Goal: Task Accomplishment & Management: Manage account settings

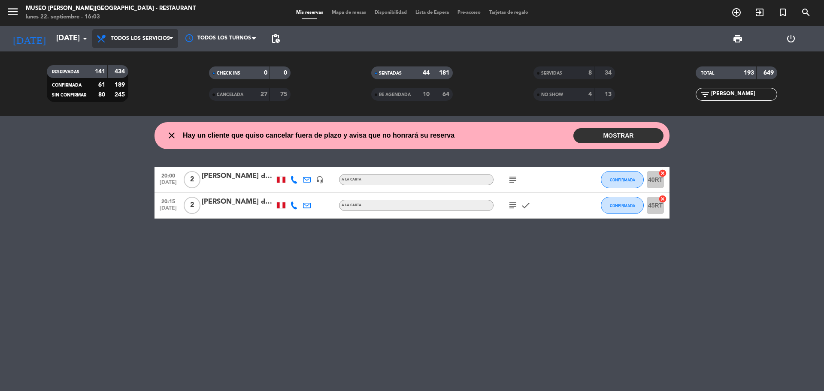
click at [139, 36] on span "Todos los servicios" at bounding box center [140, 39] width 59 height 6
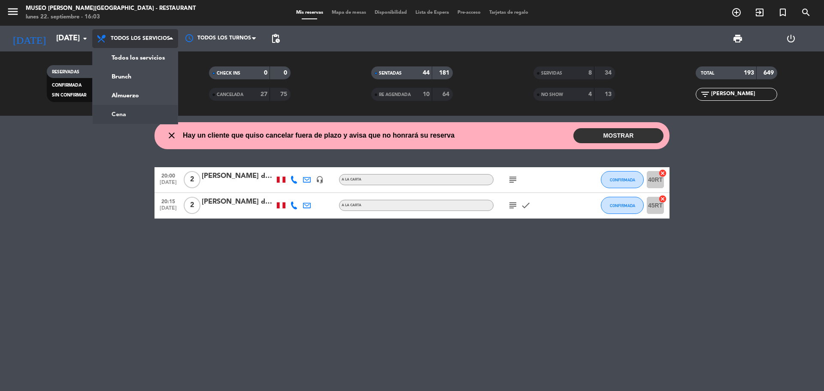
click at [148, 116] on ng-component "menu [GEOGRAPHIC_DATA][PERSON_NAME] - Restaurant [DATE] 22. septiembre - 16:03 …" at bounding box center [412, 195] width 824 height 391
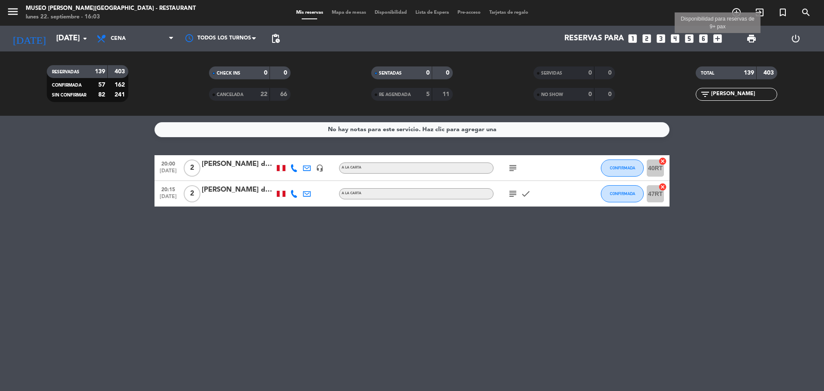
click at [714, 36] on icon "add_box" at bounding box center [717, 38] width 11 height 11
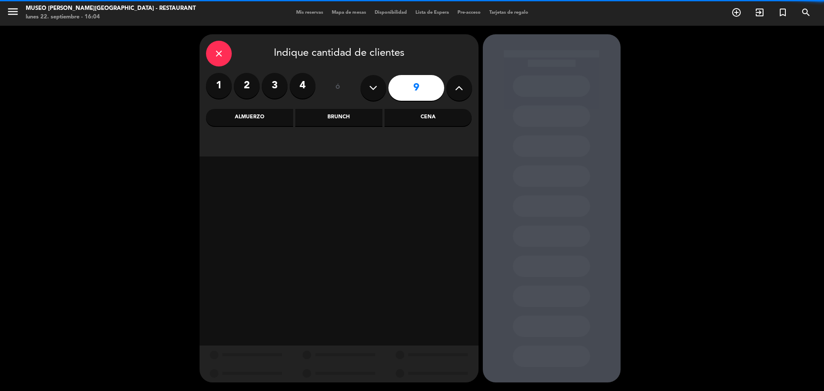
click at [373, 87] on icon at bounding box center [373, 87] width 8 height 13
type input "8"
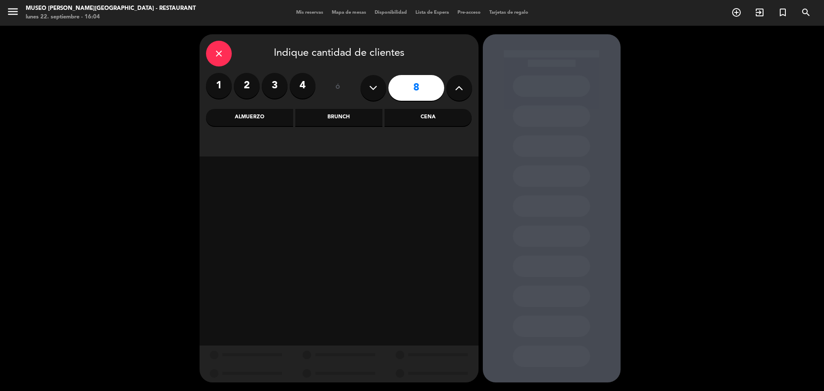
click at [425, 124] on div "Cena" at bounding box center [427, 117] width 87 height 17
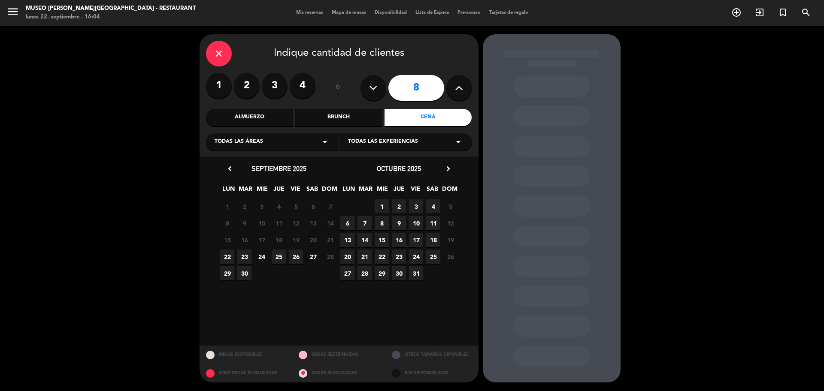
click at [251, 257] on div "22 23 24 25 26 27 28 Cerrado" at bounding box center [279, 256] width 120 height 17
click at [247, 256] on span "23" at bounding box center [244, 257] width 14 height 14
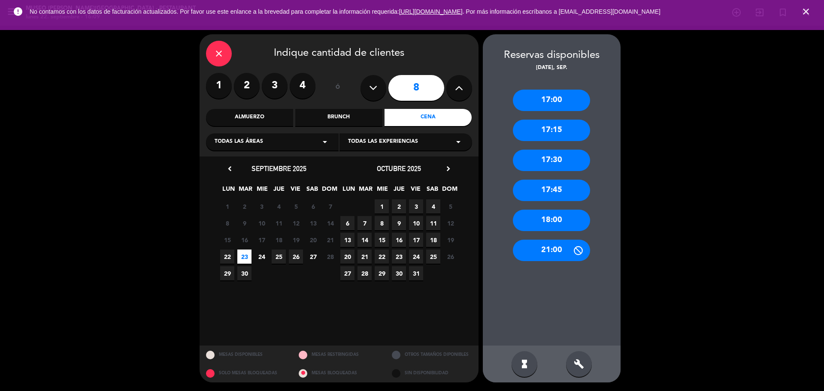
click at [215, 53] on icon "close" at bounding box center [219, 53] width 10 height 10
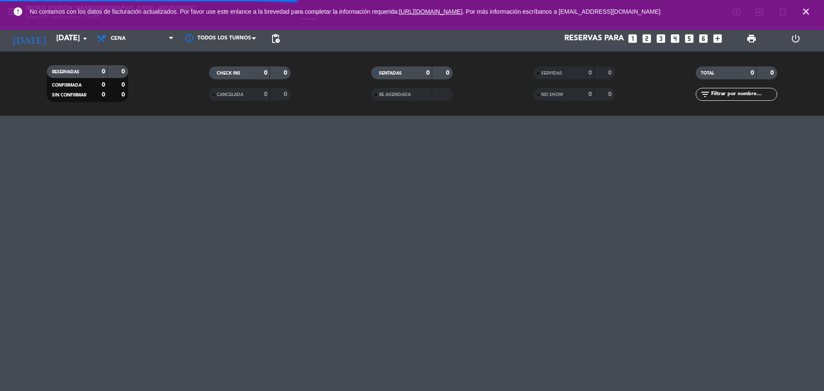
click at [805, 13] on icon "close" at bounding box center [805, 11] width 10 height 10
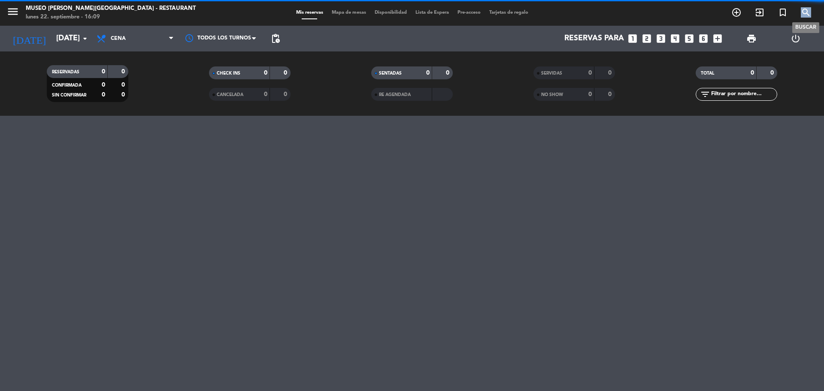
click at [805, 13] on icon "search" at bounding box center [805, 12] width 10 height 10
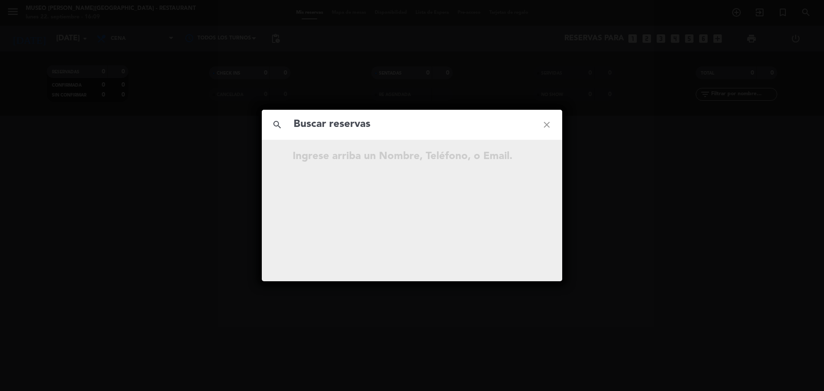
click at [450, 130] on input "text" at bounding box center [412, 125] width 238 height 18
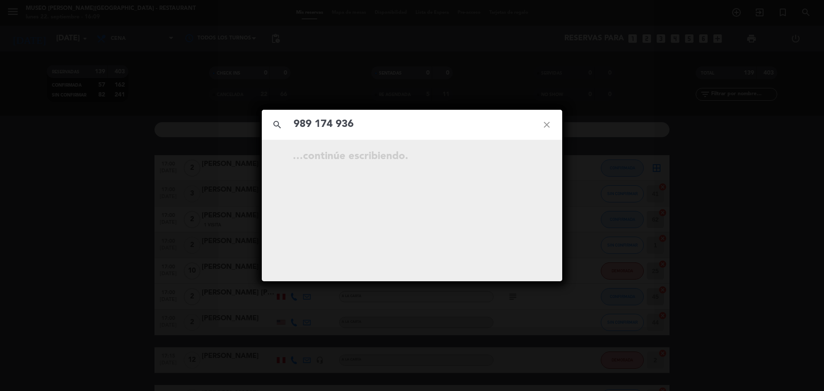
click at [335, 127] on input "989 174 936" at bounding box center [412, 125] width 238 height 18
type input "989174936"
click at [374, 130] on input "989174936" at bounding box center [412, 125] width 238 height 18
click at [385, 124] on input "989174936" at bounding box center [412, 125] width 238 height 18
click at [547, 122] on icon "close" at bounding box center [546, 124] width 31 height 31
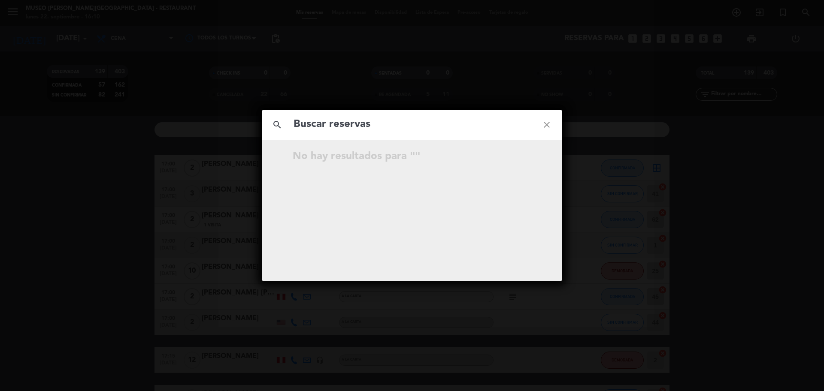
click at [533, 123] on icon "close" at bounding box center [546, 124] width 31 height 31
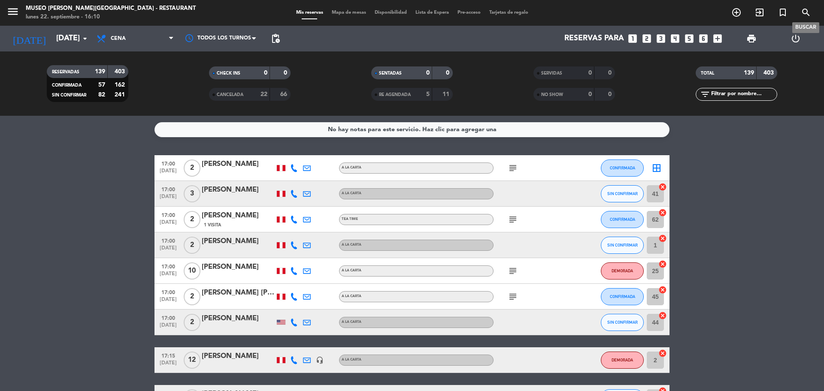
click at [806, 15] on icon "search" at bounding box center [805, 12] width 10 height 10
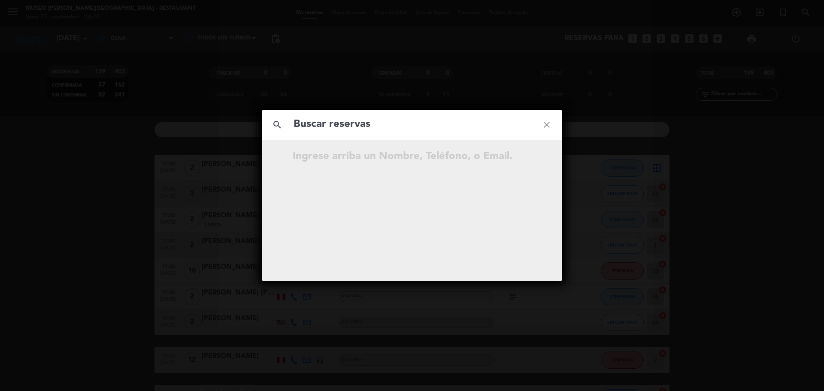
click at [307, 123] on input "text" at bounding box center [412, 125] width 238 height 18
type input "[PERSON_NAME]"
click at [522, 157] on icon "open_in_new" at bounding box center [525, 158] width 10 height 10
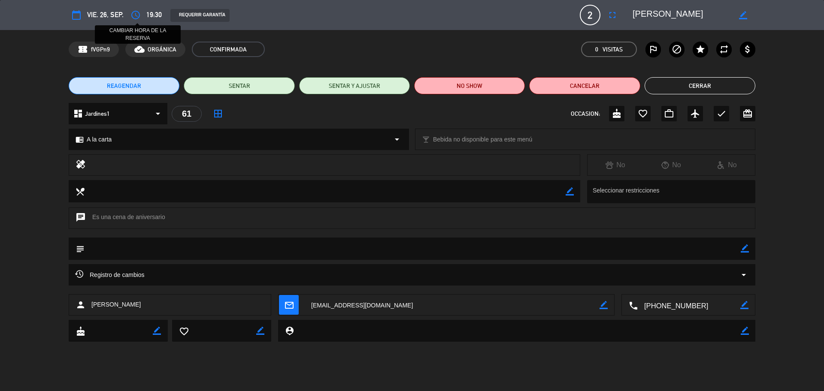
click at [129, 14] on button "access_time" at bounding box center [135, 14] width 15 height 15
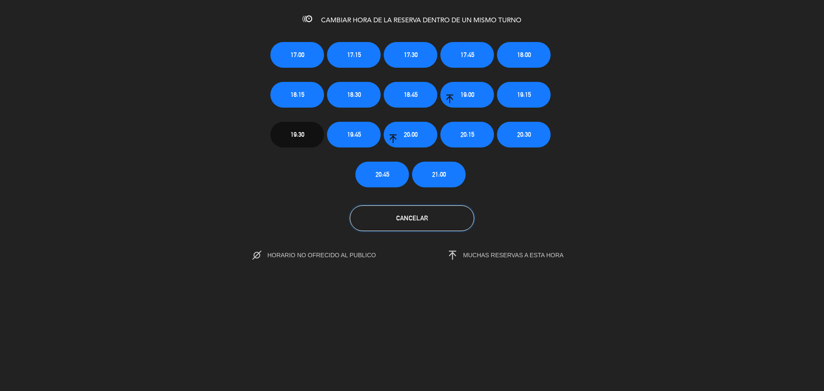
click at [413, 216] on span "Cancelar" at bounding box center [412, 217] width 32 height 7
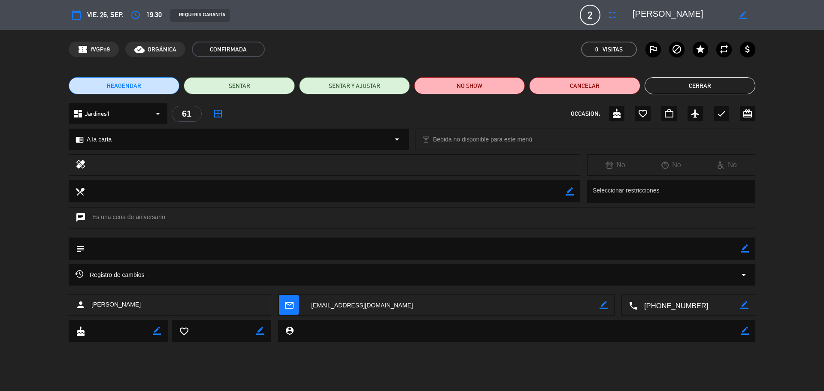
click at [700, 84] on button "Cerrar" at bounding box center [699, 85] width 111 height 17
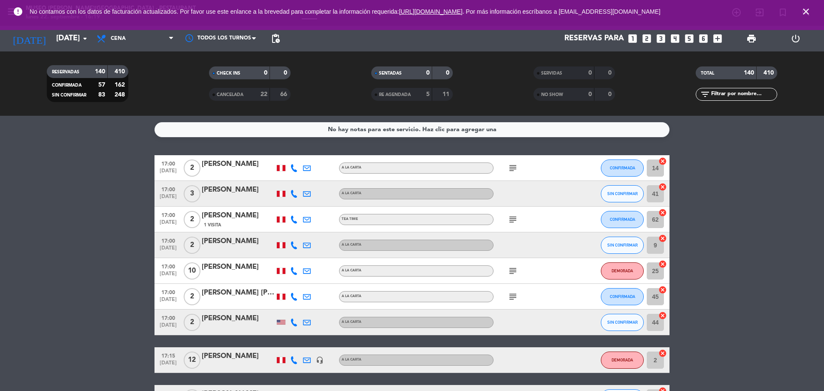
click at [726, 93] on input "text" at bounding box center [743, 94] width 66 height 9
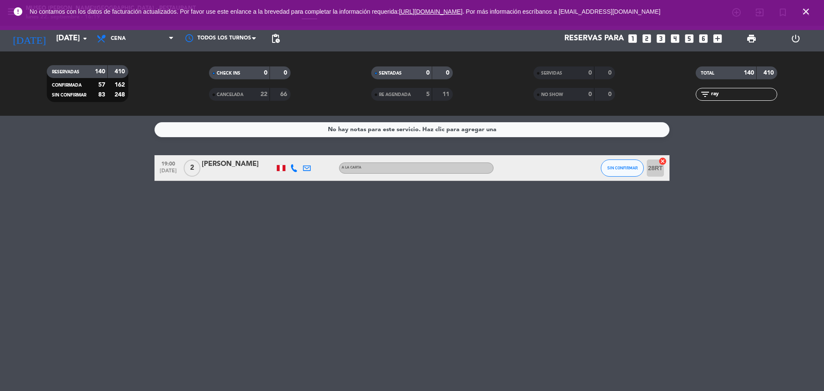
type input "ray"
click at [231, 165] on div "[PERSON_NAME]" at bounding box center [238, 164] width 73 height 11
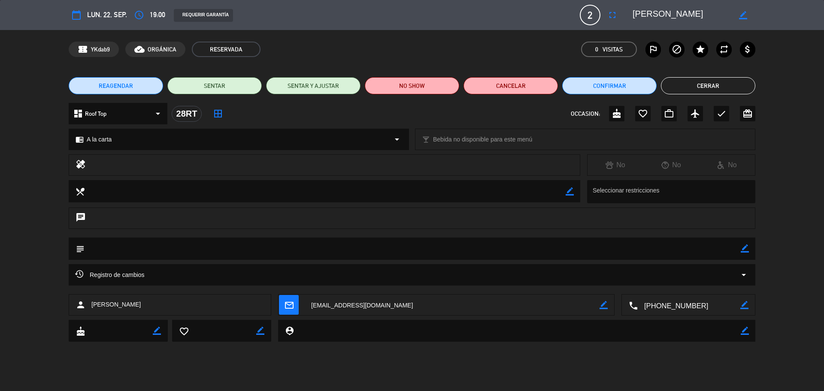
click at [745, 246] on icon "border_color" at bounding box center [744, 248] width 8 height 8
click at [726, 253] on textarea at bounding box center [412, 249] width 656 height 22
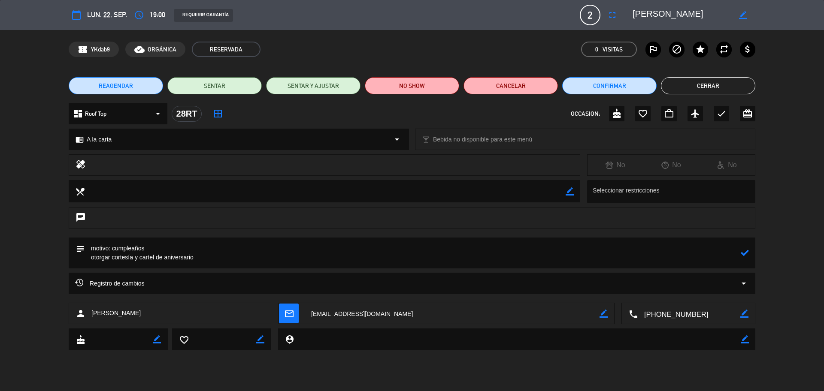
type textarea "motivo: cumpleaños otorgar cortesía y cartel de aniversario"
click at [741, 254] on icon at bounding box center [744, 253] width 8 height 8
click at [680, 89] on button "Cerrar" at bounding box center [708, 85] width 94 height 17
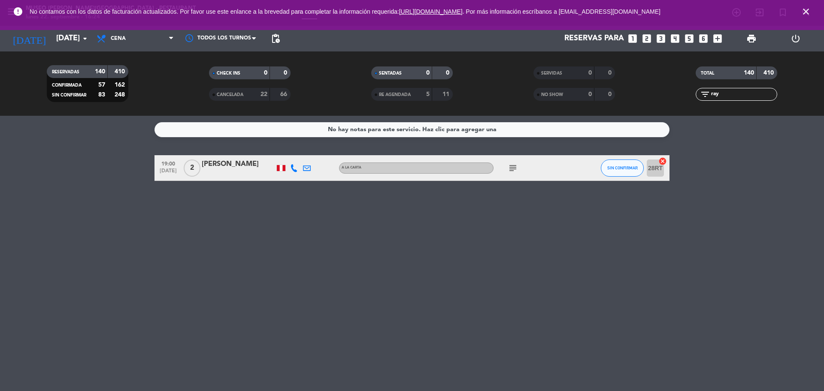
drag, startPoint x: 731, startPoint y: 92, endPoint x: 713, endPoint y: 95, distance: 18.7
click at [713, 95] on input "ray" at bounding box center [743, 94] width 66 height 9
type input "r"
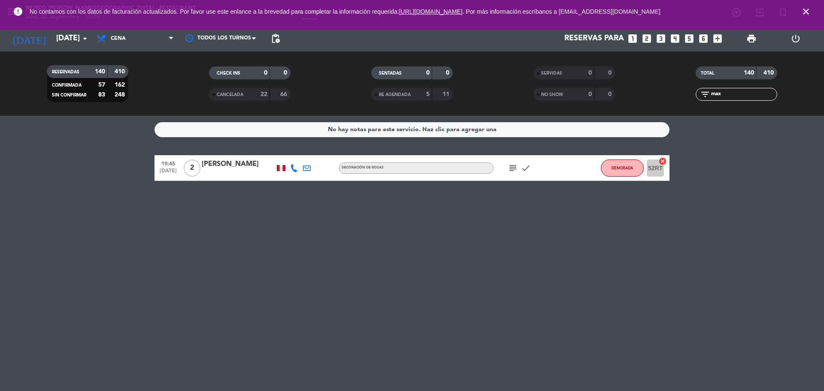
type input "max"
drag, startPoint x: 740, startPoint y: 97, endPoint x: 683, endPoint y: 96, distance: 56.6
click at [683, 96] on div "filter_list max" at bounding box center [736, 94] width 162 height 13
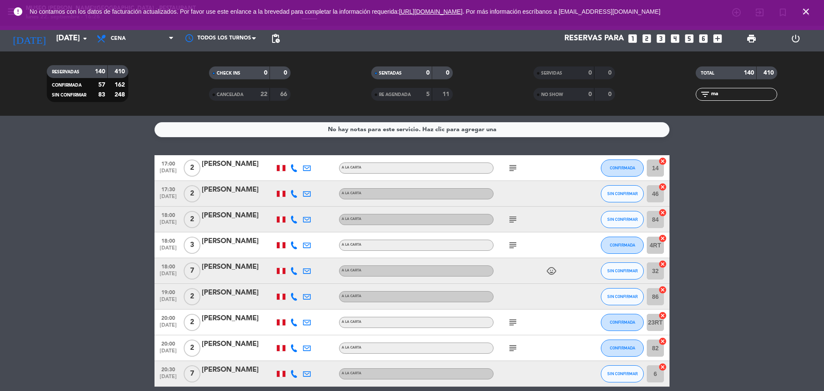
type input "m"
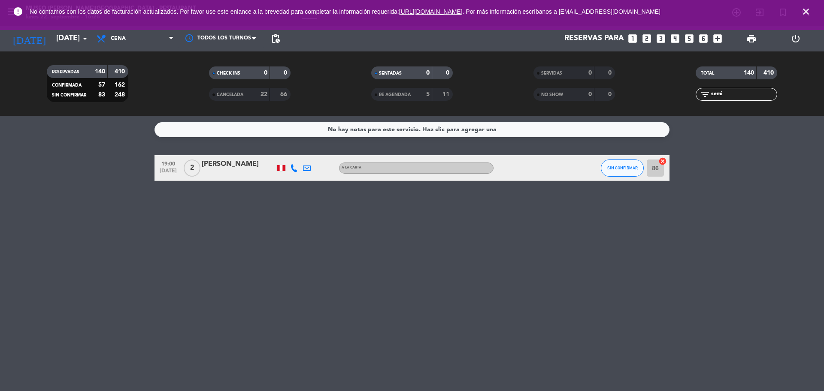
type input "semi"
click at [243, 170] on div at bounding box center [238, 173] width 73 height 7
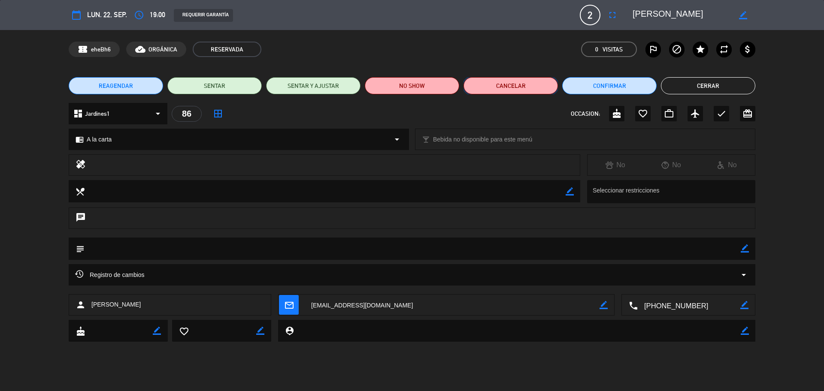
click at [491, 85] on button "Cancelar" at bounding box center [510, 85] width 94 height 17
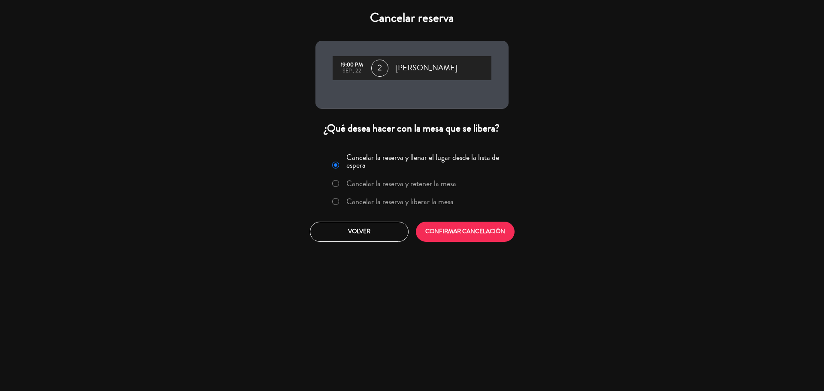
click at [397, 202] on label "Cancelar la reserva y liberar la mesa" at bounding box center [399, 202] width 107 height 8
click at [443, 232] on button "CONFIRMAR CANCELACIÓN" at bounding box center [465, 232] width 99 height 20
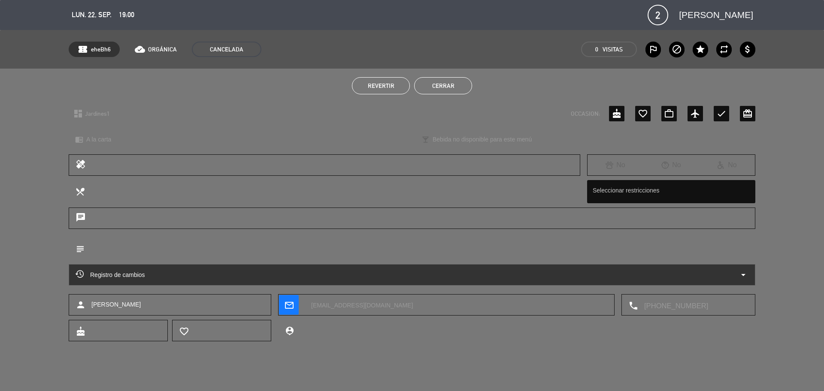
click at [432, 90] on button "Cerrar" at bounding box center [443, 85] width 58 height 17
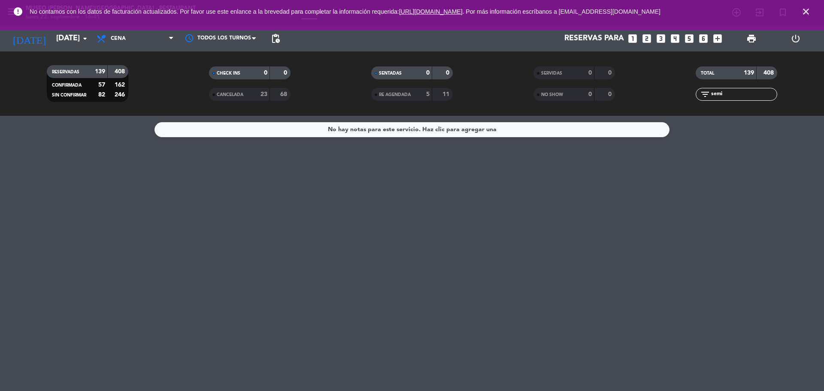
drag, startPoint x: 749, startPoint y: 92, endPoint x: 681, endPoint y: 95, distance: 68.3
click at [681, 95] on div "filter_list semi" at bounding box center [736, 94] width 162 height 13
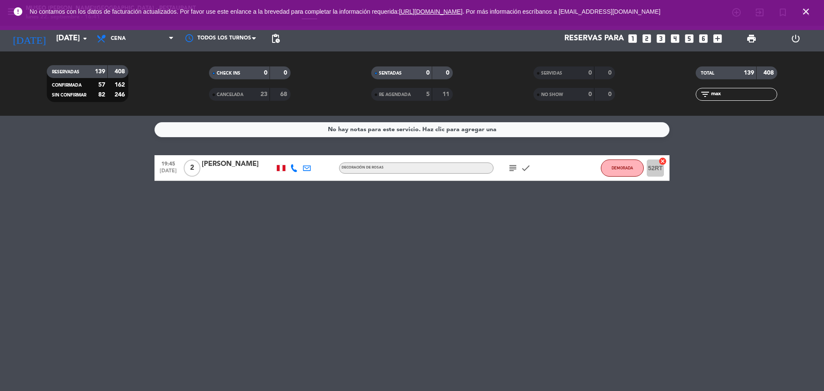
type input "max"
click at [236, 174] on div at bounding box center [238, 173] width 73 height 7
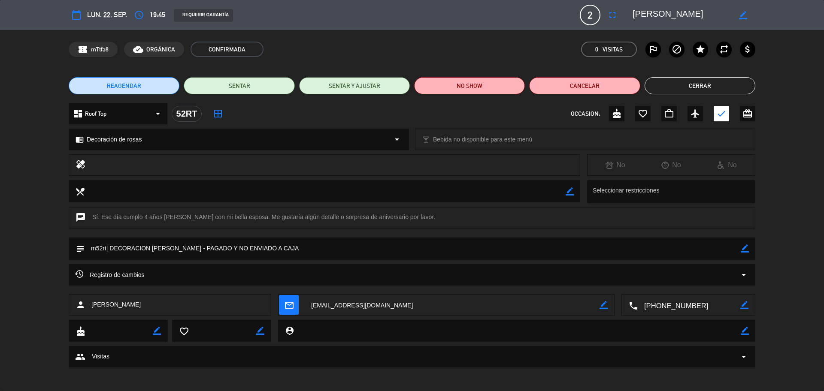
click at [742, 251] on icon "border_color" at bounding box center [744, 248] width 8 height 8
click at [730, 251] on textarea at bounding box center [412, 249] width 656 height 22
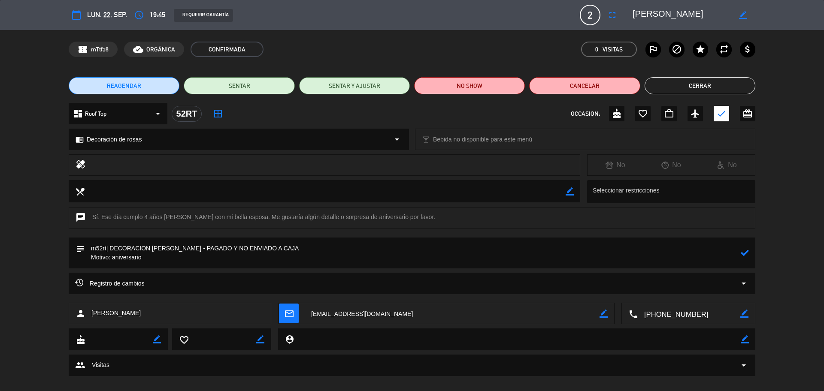
type textarea "m52rt| DECORACION [PERSON_NAME] - PAGADO Y NO ENVIADO A CAJA Motivo: aniversario"
click at [742, 253] on icon at bounding box center [744, 253] width 8 height 8
click at [697, 87] on button "Cerrar" at bounding box center [699, 85] width 111 height 17
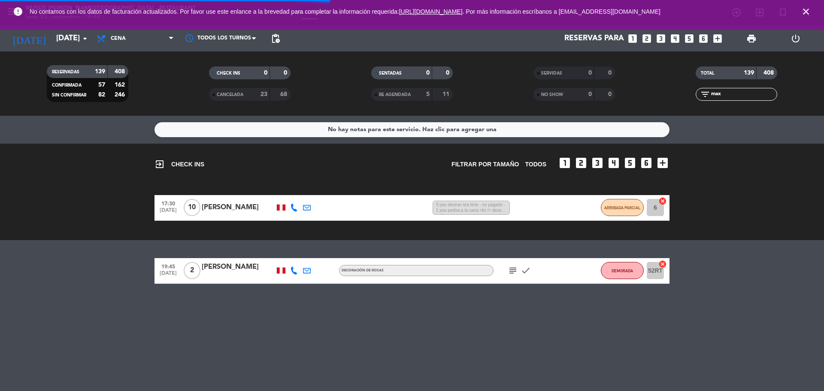
click at [643, 42] on icon "looks_two" at bounding box center [646, 38] width 11 height 11
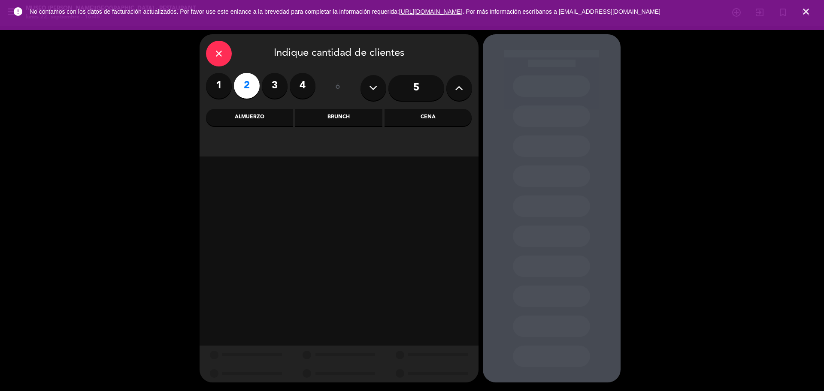
click at [279, 122] on div "Almuerzo" at bounding box center [249, 117] width 87 height 17
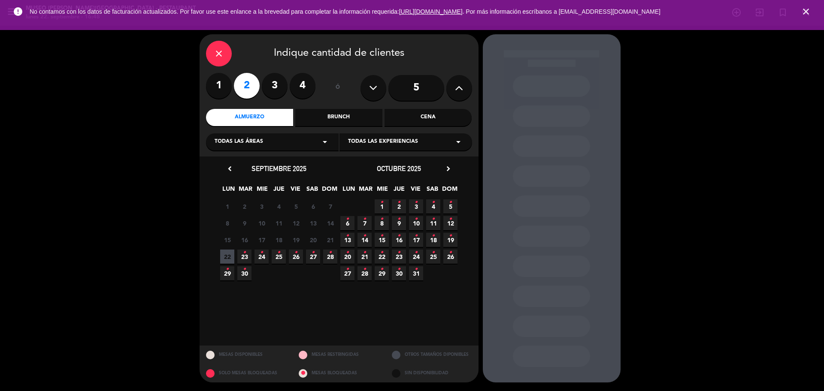
click at [316, 260] on span "27 •" at bounding box center [313, 257] width 14 height 14
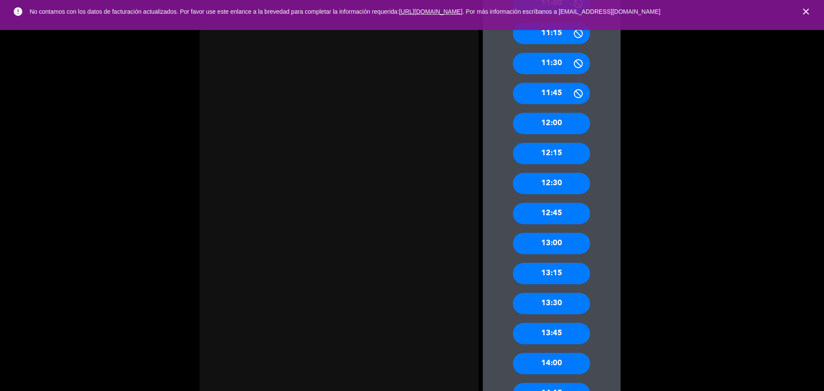
scroll to position [375, 0]
click at [554, 245] on div "13:00" at bounding box center [551, 242] width 77 height 21
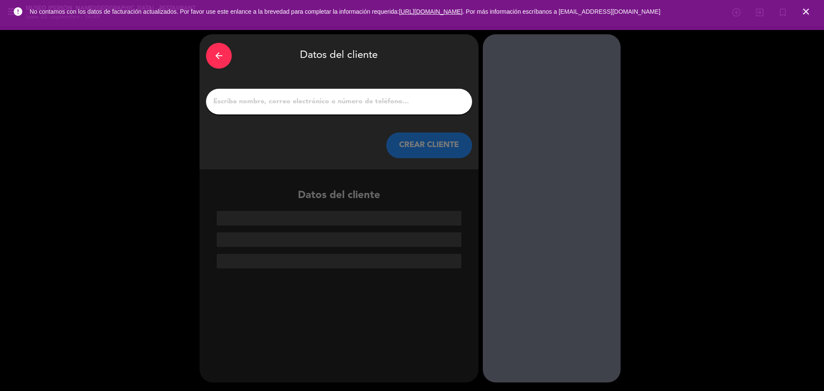
scroll to position [0, 0]
click at [290, 99] on input "1" at bounding box center [338, 102] width 253 height 12
paste input "[PERSON_NAME]"
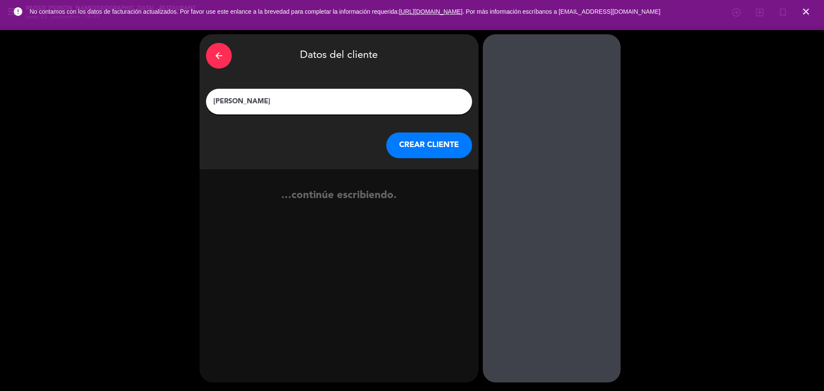
type input "[PERSON_NAME]"
click at [427, 148] on button "CREAR CLIENTE" at bounding box center [429, 146] width 86 height 26
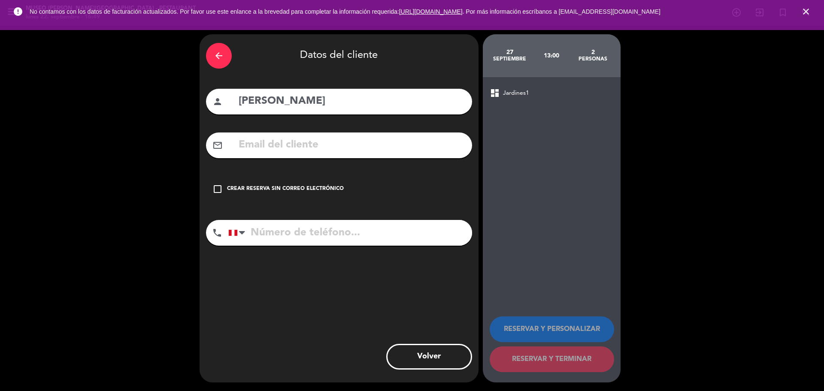
click at [394, 139] on input "text" at bounding box center [352, 145] width 228 height 18
paste input "[EMAIL_ADDRESS][DOMAIN_NAME]"
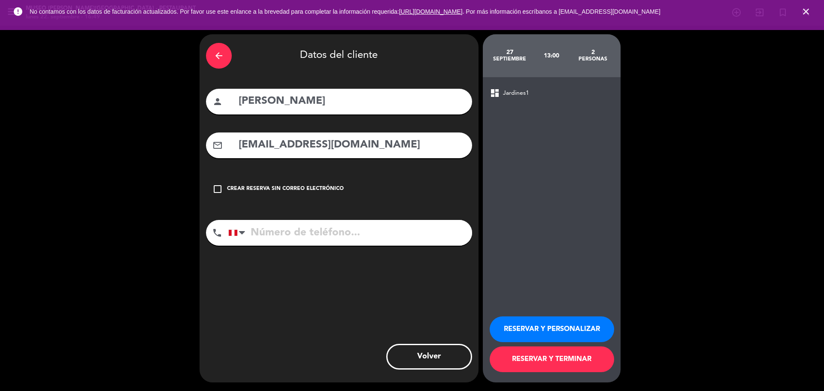
type input "[EMAIL_ADDRESS][DOMAIN_NAME]"
click at [317, 234] on input "tel" at bounding box center [350, 233] width 244 height 26
paste input "[EMAIL_ADDRESS][DOMAIN_NAME]"
type input "[EMAIL_ADDRESS][DOMAIN_NAME]"
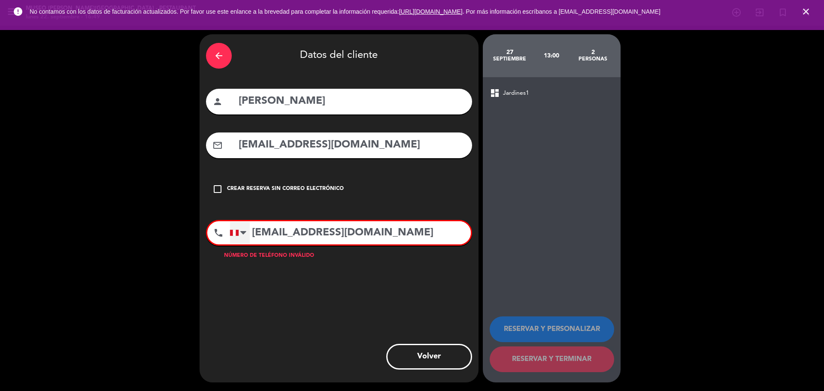
drag, startPoint x: 462, startPoint y: 234, endPoint x: 232, endPoint y: 237, distance: 229.5
click at [232, 237] on div "[GEOGRAPHIC_DATA] +1 [GEOGRAPHIC_DATA] +44 [GEOGRAPHIC_DATA] ([GEOGRAPHIC_DATA]…" at bounding box center [349, 232] width 241 height 23
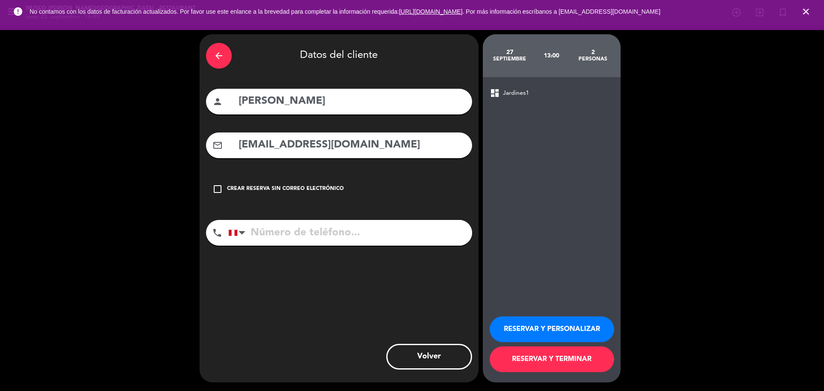
paste input "961782196"
type input "961782196"
click at [554, 326] on button "RESERVAR Y PERSONALIZAR" at bounding box center [551, 330] width 124 height 26
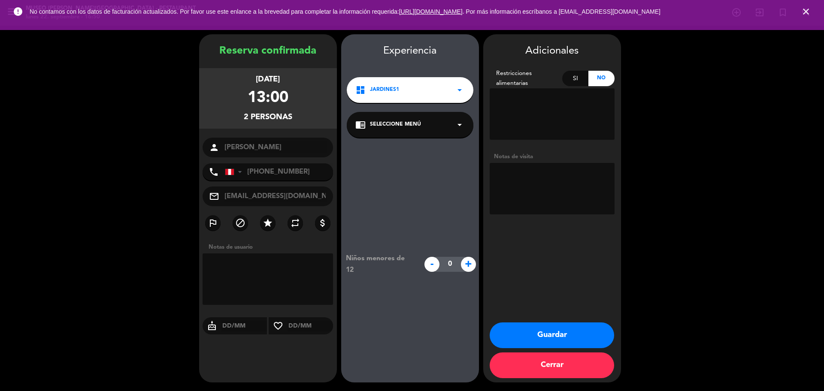
click at [461, 127] on icon "arrow_drop_down" at bounding box center [459, 125] width 10 height 10
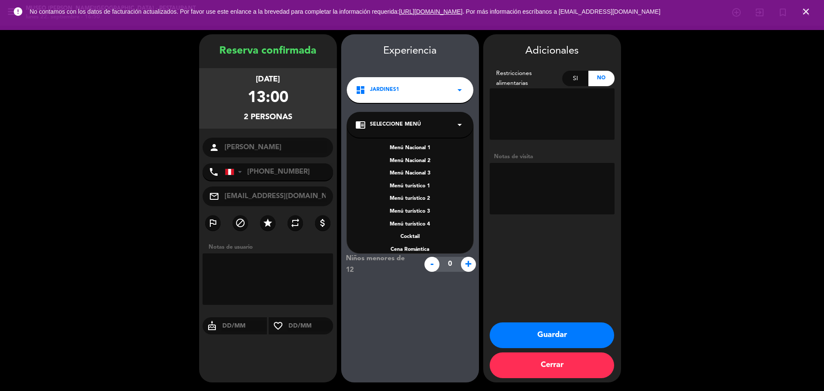
scroll to position [123, 0]
click at [422, 203] on div "A la carta" at bounding box center [409, 203] width 109 height 9
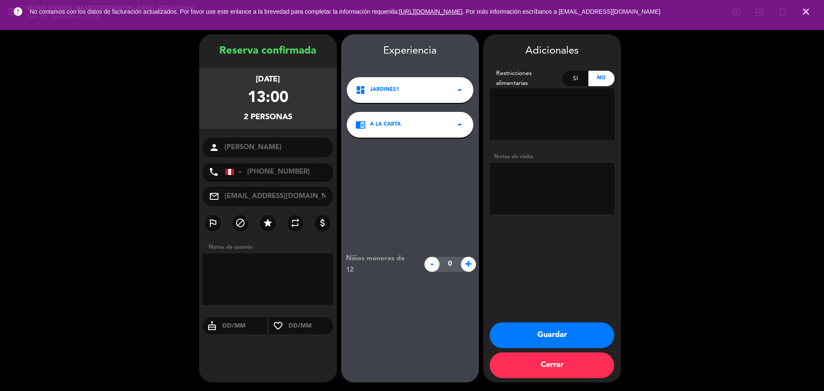
click at [538, 199] on textarea at bounding box center [551, 188] width 125 height 51
paste textarea "Distrito de procedencia: cercado de lima Alergias: no"
type textarea "Distrito de procedencia: cercado de lima Alergias: no motivo: cumpleaños"
drag, startPoint x: 593, startPoint y: 340, endPoint x: 542, endPoint y: 316, distance: 56.4
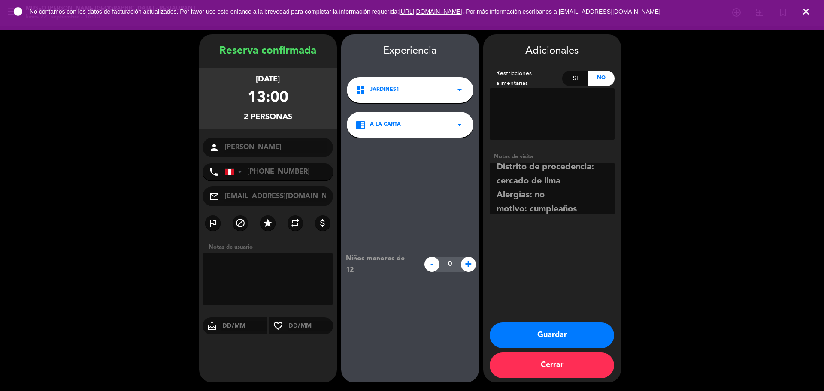
click at [592, 340] on button "Guardar" at bounding box center [551, 336] width 124 height 26
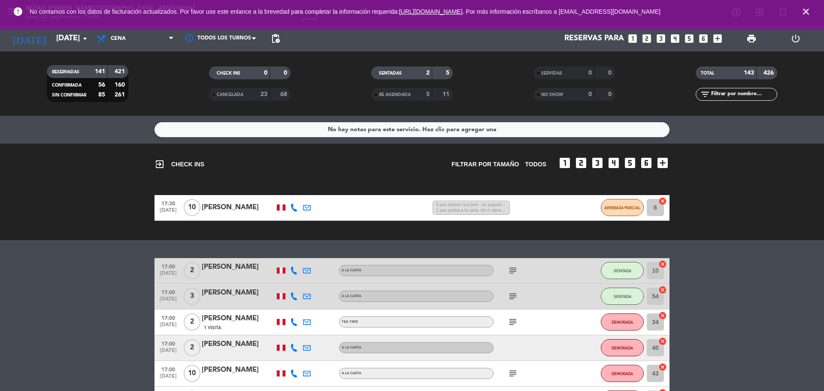
click at [739, 94] on input "text" at bounding box center [743, 94] width 66 height 9
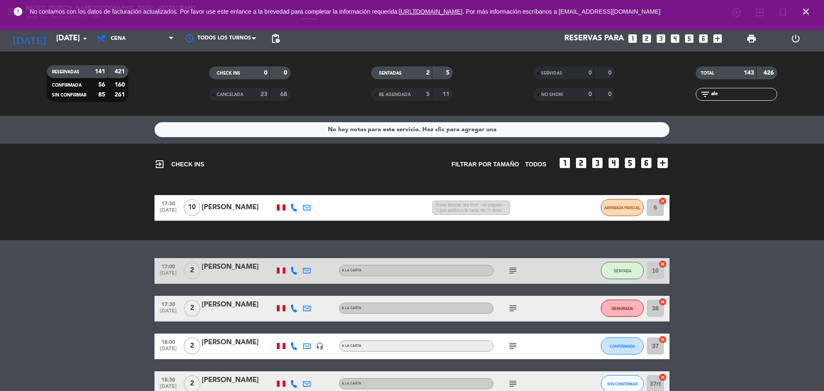
type input "ale"
click at [241, 311] on div at bounding box center [238, 314] width 73 height 7
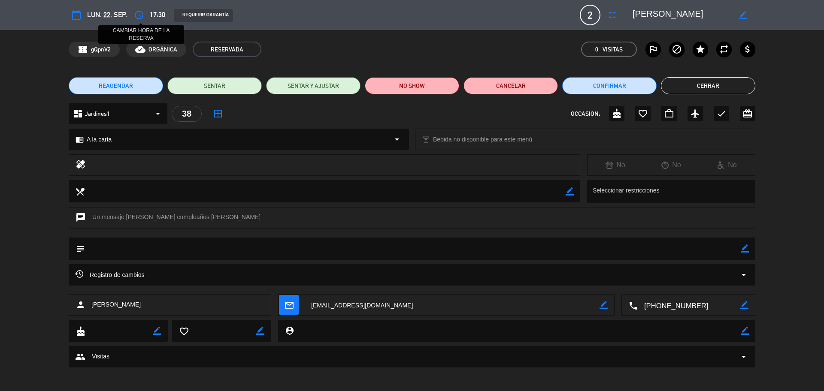
click at [138, 14] on icon "access_time" at bounding box center [139, 15] width 10 height 10
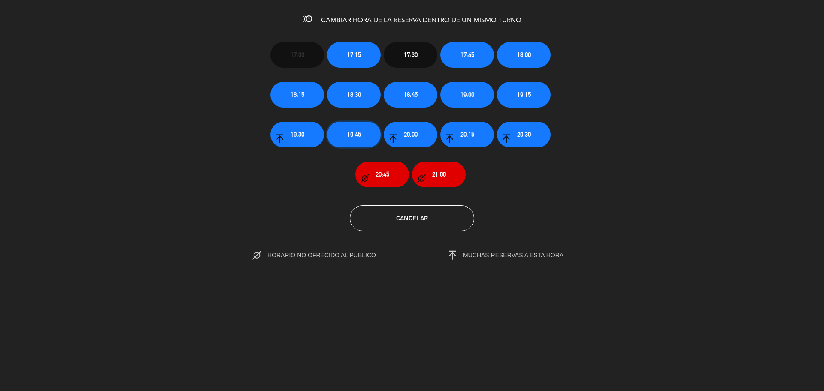
click at [365, 129] on button "19:45" at bounding box center [354, 135] width 54 height 26
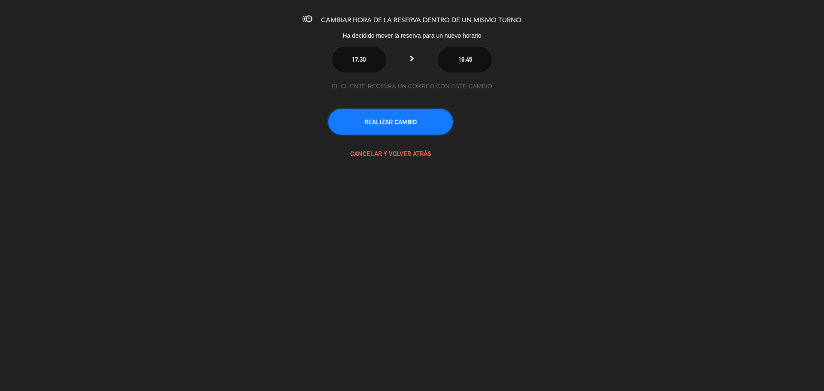
click at [367, 126] on button "REALIZAR CAMBIO" at bounding box center [390, 122] width 124 height 26
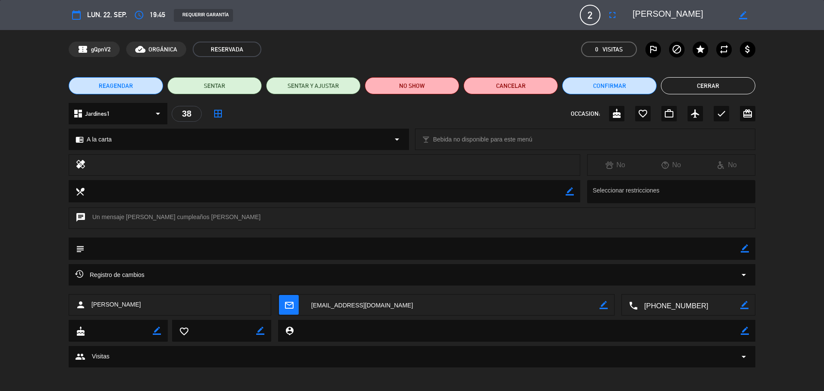
click at [289, 314] on span "mail_outline" at bounding box center [289, 305] width 20 height 20
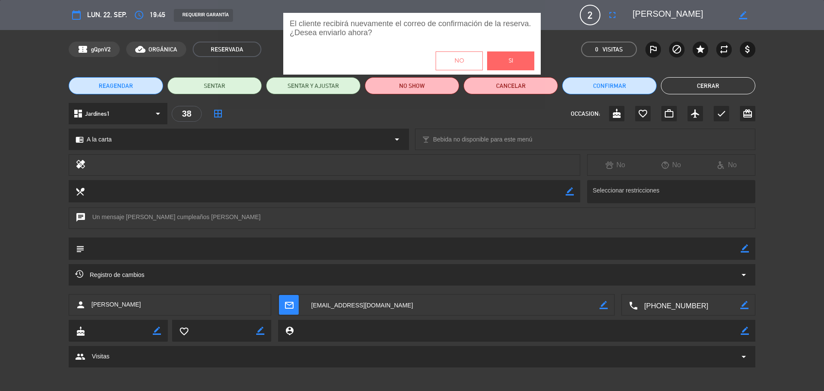
drag, startPoint x: 502, startPoint y: 60, endPoint x: 477, endPoint y: 45, distance: 29.8
click at [503, 60] on button "Si" at bounding box center [510, 60] width 47 height 19
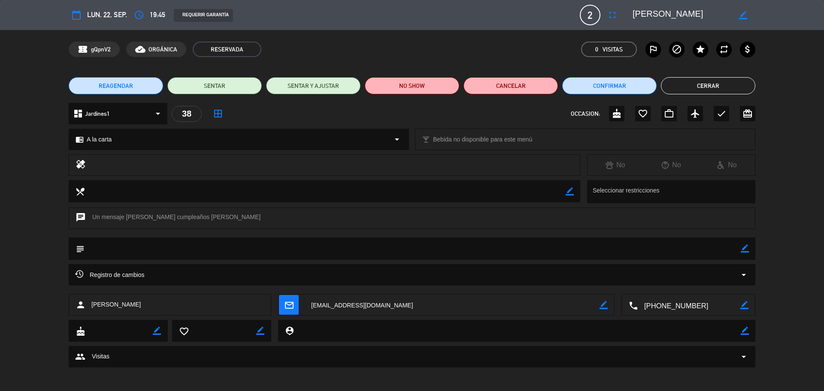
click at [731, 87] on button "Cerrar" at bounding box center [708, 85] width 94 height 17
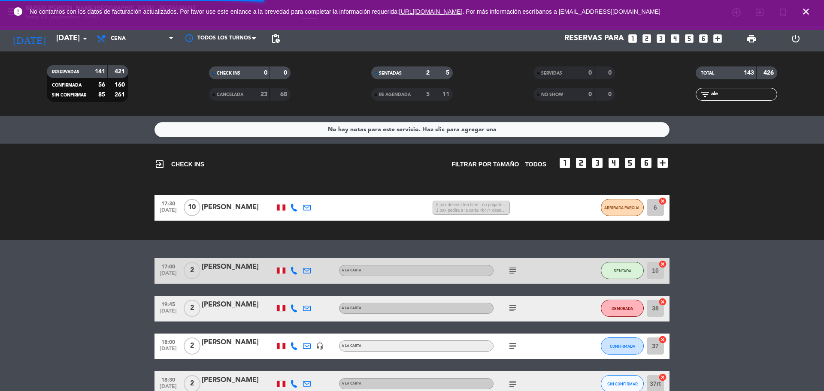
drag, startPoint x: 728, startPoint y: 91, endPoint x: 679, endPoint y: 95, distance: 49.9
click at [684, 98] on div "filter_list ale" at bounding box center [736, 94] width 162 height 13
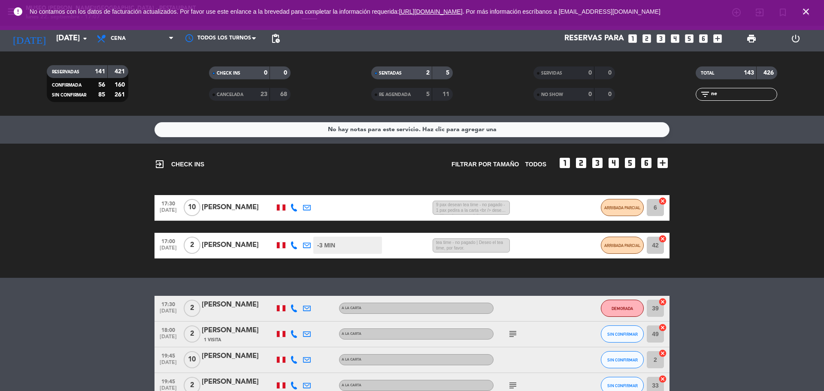
type input "ne"
click at [241, 360] on div "[PERSON_NAME]" at bounding box center [238, 356] width 73 height 11
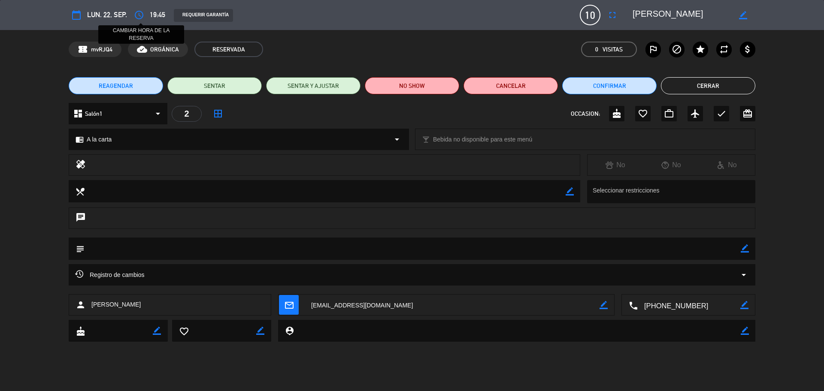
click at [135, 16] on icon "access_time" at bounding box center [139, 15] width 10 height 10
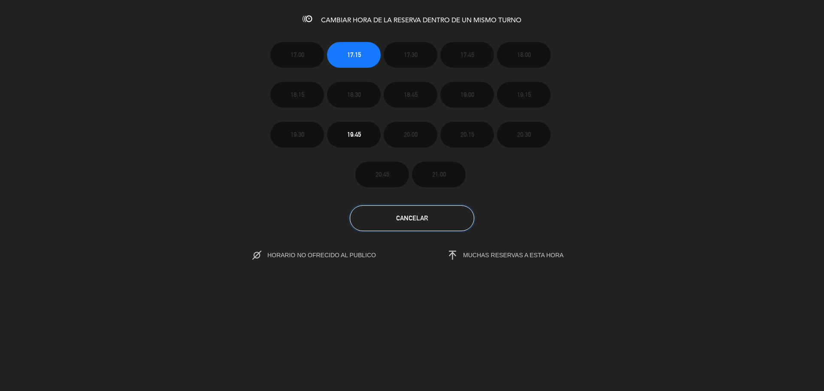
click at [386, 212] on button "Cancelar" at bounding box center [412, 218] width 124 height 26
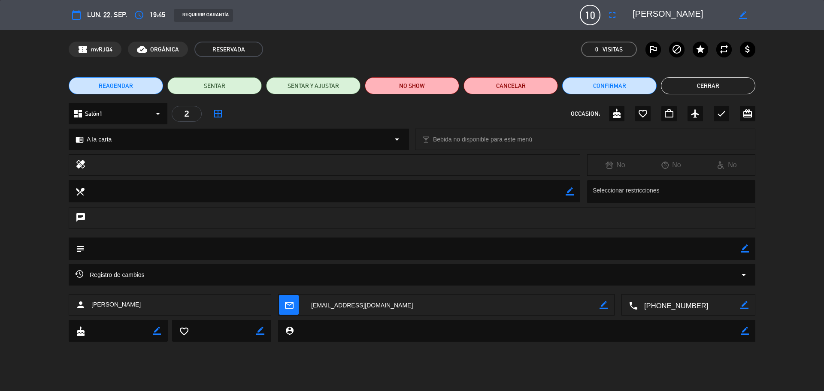
click at [686, 87] on button "Cerrar" at bounding box center [708, 85] width 94 height 17
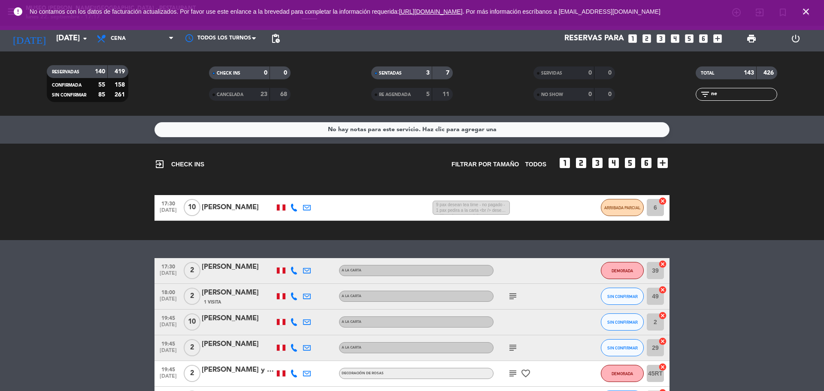
drag, startPoint x: 726, startPoint y: 93, endPoint x: 707, endPoint y: 97, distance: 19.5
click at [707, 97] on div "filter_list ne" at bounding box center [735, 94] width 81 height 13
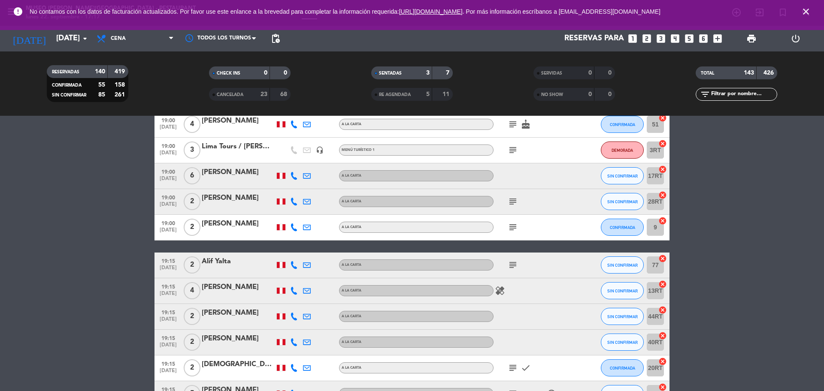
scroll to position [1394, 0]
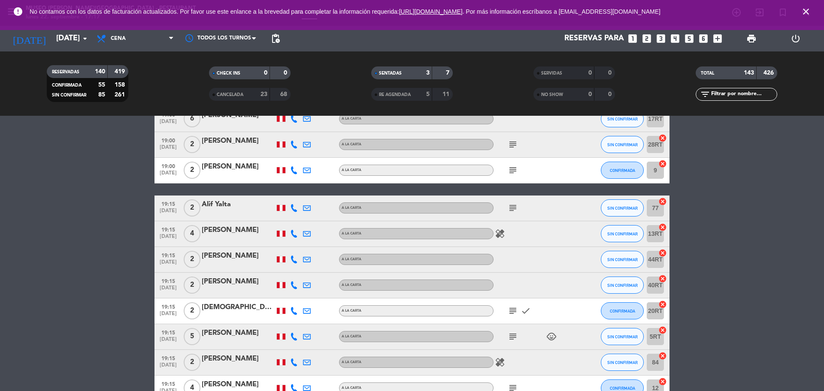
click at [510, 211] on icon "subject" at bounding box center [512, 208] width 10 height 10
click at [515, 308] on icon "subject" at bounding box center [512, 311] width 10 height 10
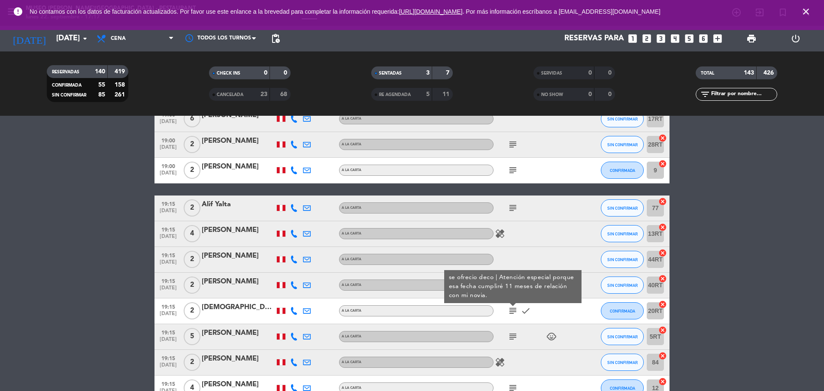
click at [511, 334] on icon "subject" at bounding box center [512, 337] width 10 height 10
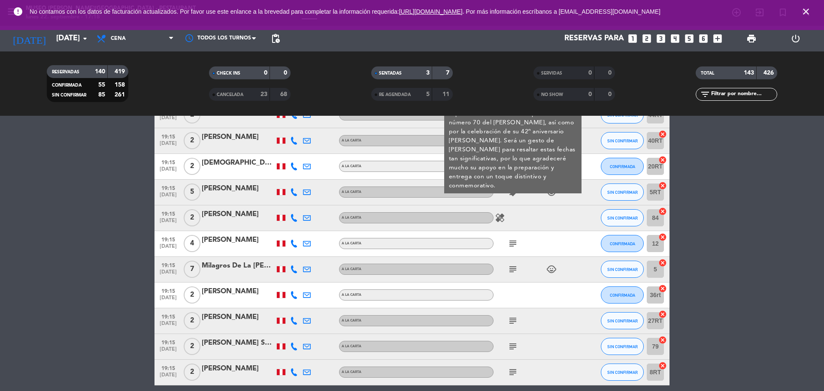
scroll to position [1608, 0]
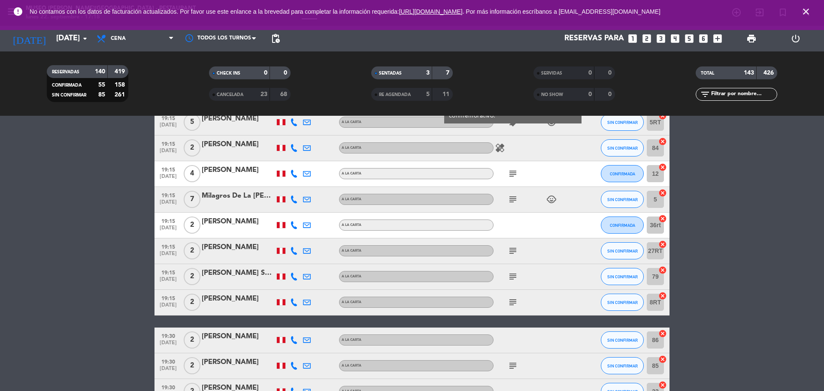
click at [511, 172] on icon "subject" at bounding box center [512, 174] width 10 height 10
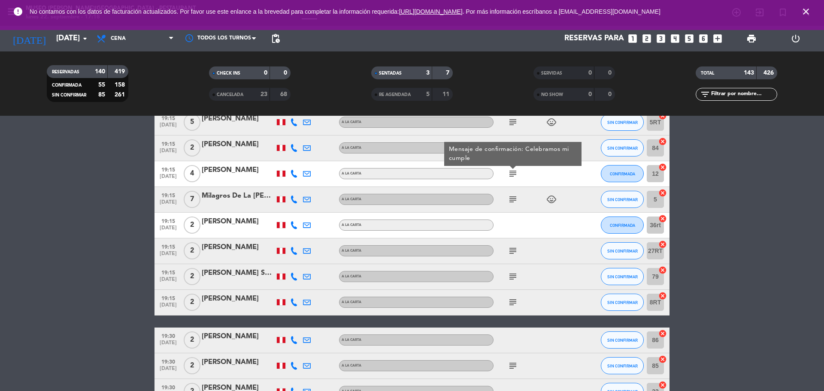
click at [514, 199] on icon "subject" at bounding box center [512, 199] width 10 height 10
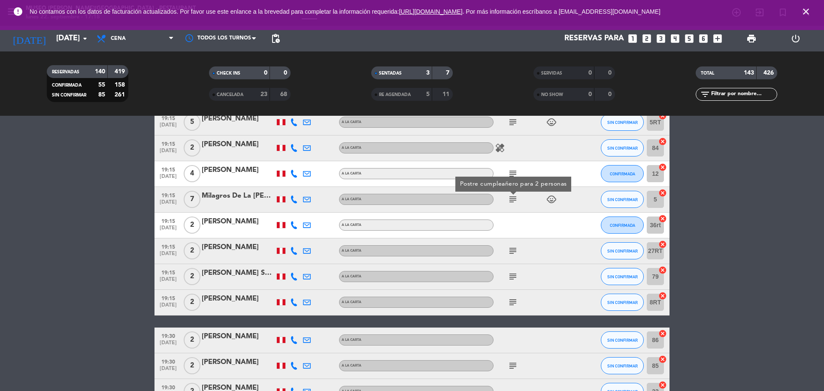
drag, startPoint x: 515, startPoint y: 253, endPoint x: 410, endPoint y: 241, distance: 105.3
click at [515, 253] on icon "subject" at bounding box center [512, 251] width 10 height 10
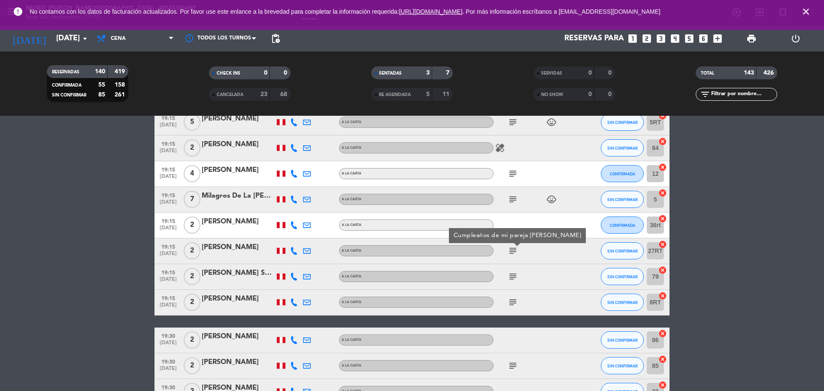
click at [218, 197] on div "Milagros De La [PERSON_NAME]" at bounding box center [238, 195] width 73 height 11
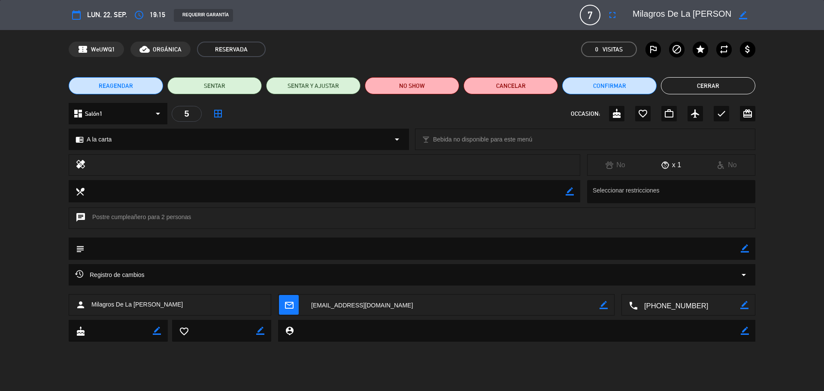
click at [669, 304] on textarea at bounding box center [688, 305] width 103 height 21
click at [679, 84] on button "Cerrar" at bounding box center [708, 85] width 94 height 17
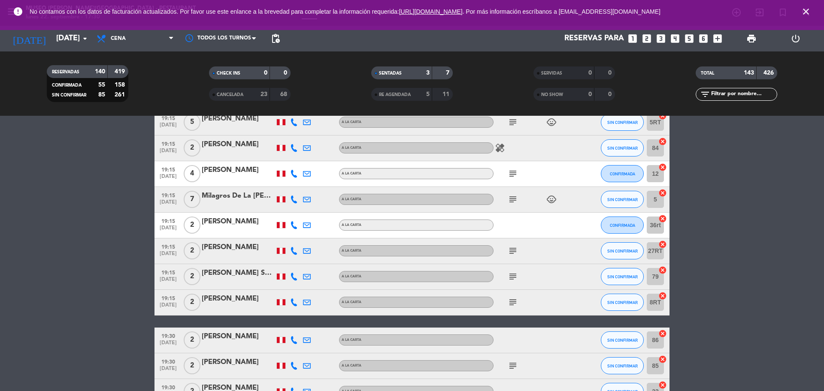
drag, startPoint x: 716, startPoint y: 93, endPoint x: 710, endPoint y: 81, distance: 12.7
click at [716, 93] on input "text" at bounding box center [743, 94] width 66 height 9
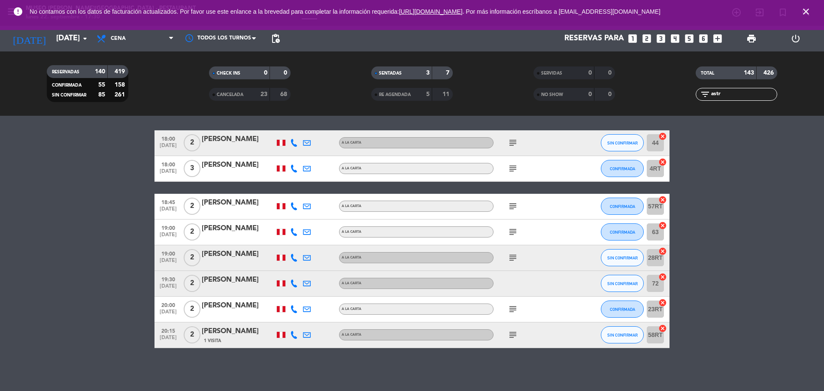
scroll to position [51, 0]
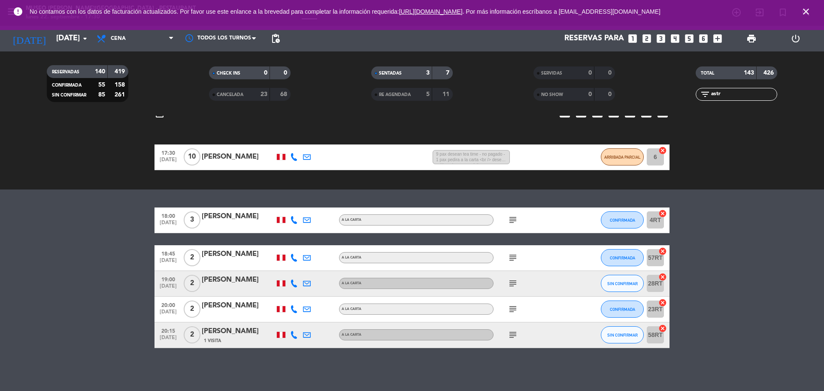
type input "astr"
click at [221, 258] on div "[PERSON_NAME]" at bounding box center [238, 254] width 73 height 11
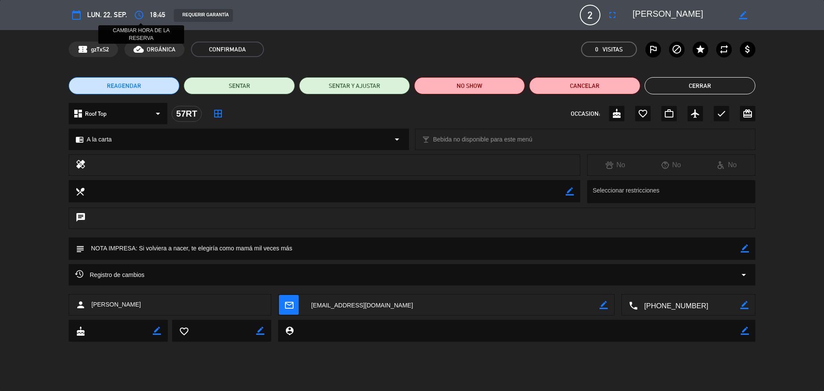
click at [142, 14] on icon "access_time" at bounding box center [139, 15] width 10 height 10
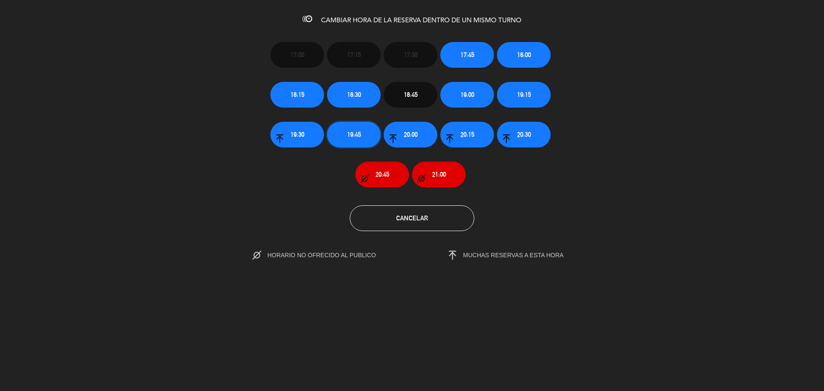
click at [350, 134] on span "19:45" at bounding box center [354, 135] width 14 height 10
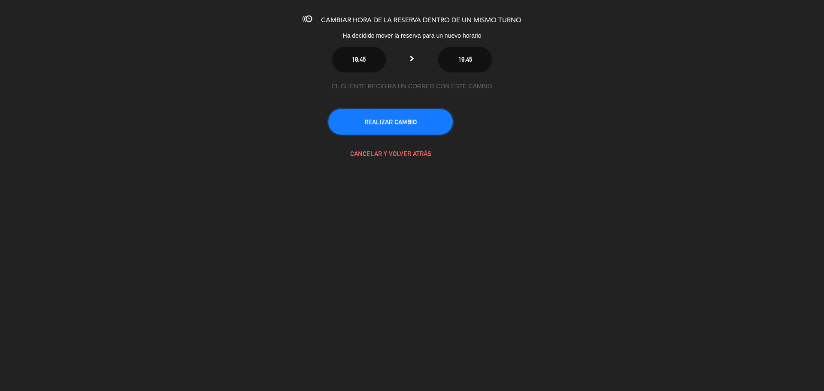
click at [362, 129] on button "REALIZAR CAMBIO" at bounding box center [390, 122] width 124 height 26
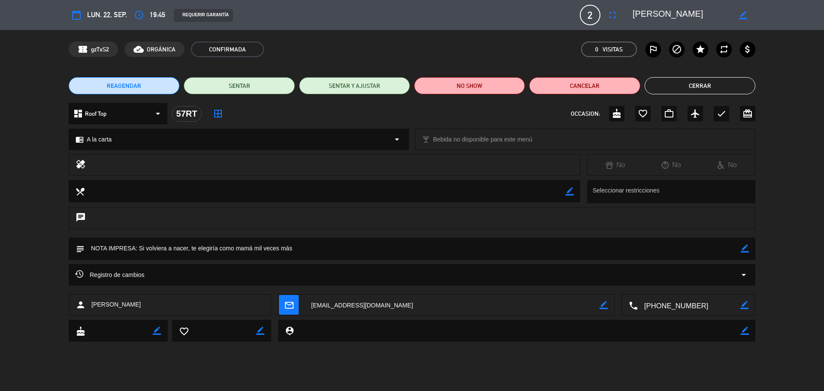
scroll to position [39, 0]
click at [742, 249] on icon "border_color" at bounding box center [744, 248] width 8 height 8
click at [742, 249] on icon at bounding box center [744, 248] width 8 height 8
click at [721, 114] on icon "check" at bounding box center [721, 114] width 10 height 10
click at [709, 82] on button "Cerrar" at bounding box center [699, 85] width 111 height 17
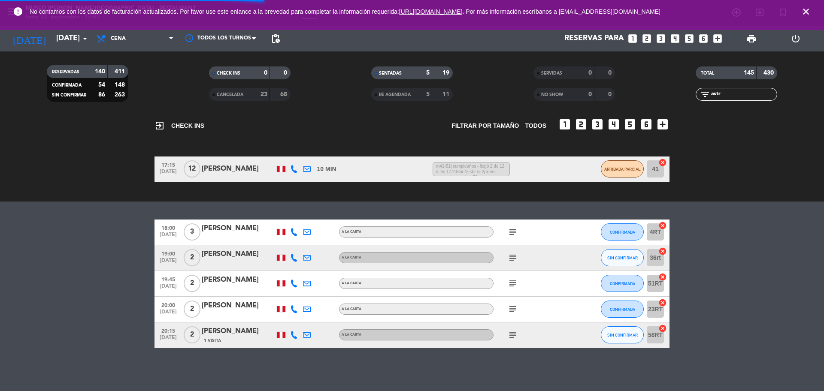
drag, startPoint x: 731, startPoint y: 95, endPoint x: 685, endPoint y: 95, distance: 46.8
click at [685, 95] on div "filter_list astr" at bounding box center [736, 94] width 162 height 13
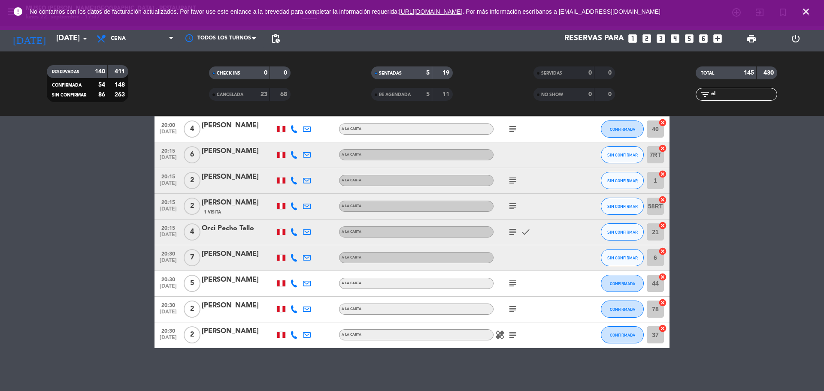
scroll to position [745, 0]
type input "el"
drag, startPoint x: 723, startPoint y: 95, endPoint x: 689, endPoint y: 100, distance: 34.3
click at [691, 100] on div "filter_list el" at bounding box center [736, 94] width 162 height 13
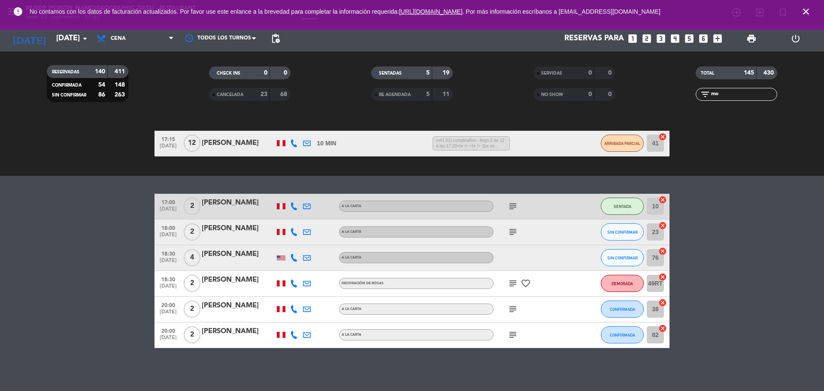
scroll to position [64, 0]
type input "mo"
click at [236, 262] on div at bounding box center [238, 263] width 73 height 7
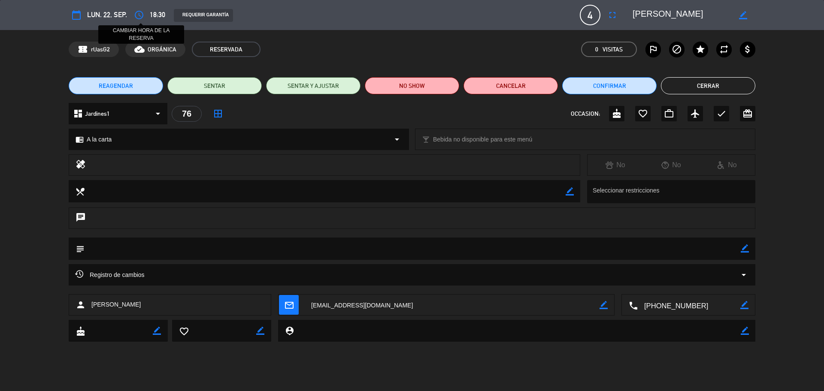
click at [139, 16] on icon "access_time" at bounding box center [139, 15] width 10 height 10
